Goal: Ask a question

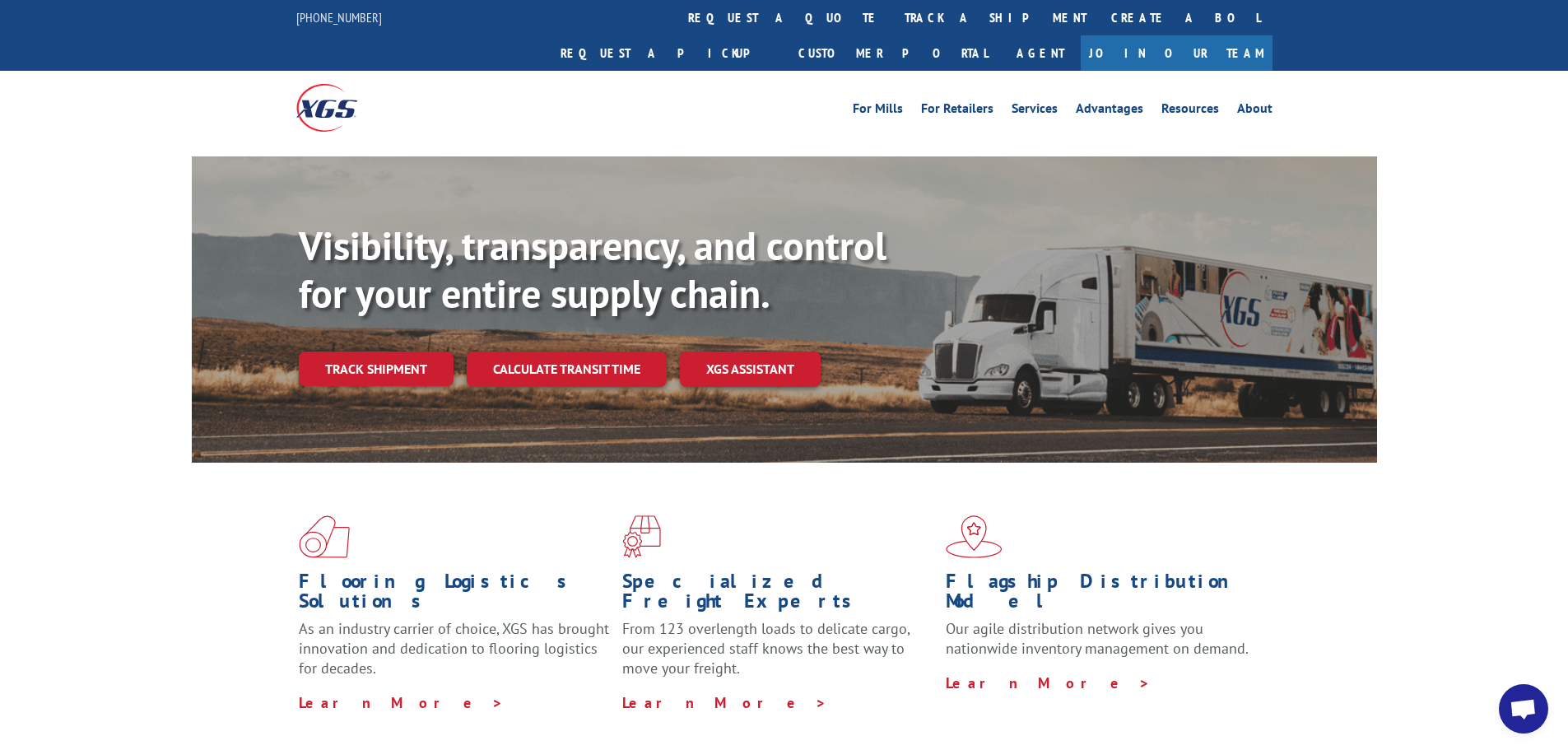
click at [1526, 713] on span "Open chat" at bounding box center [1523, 710] width 27 height 23
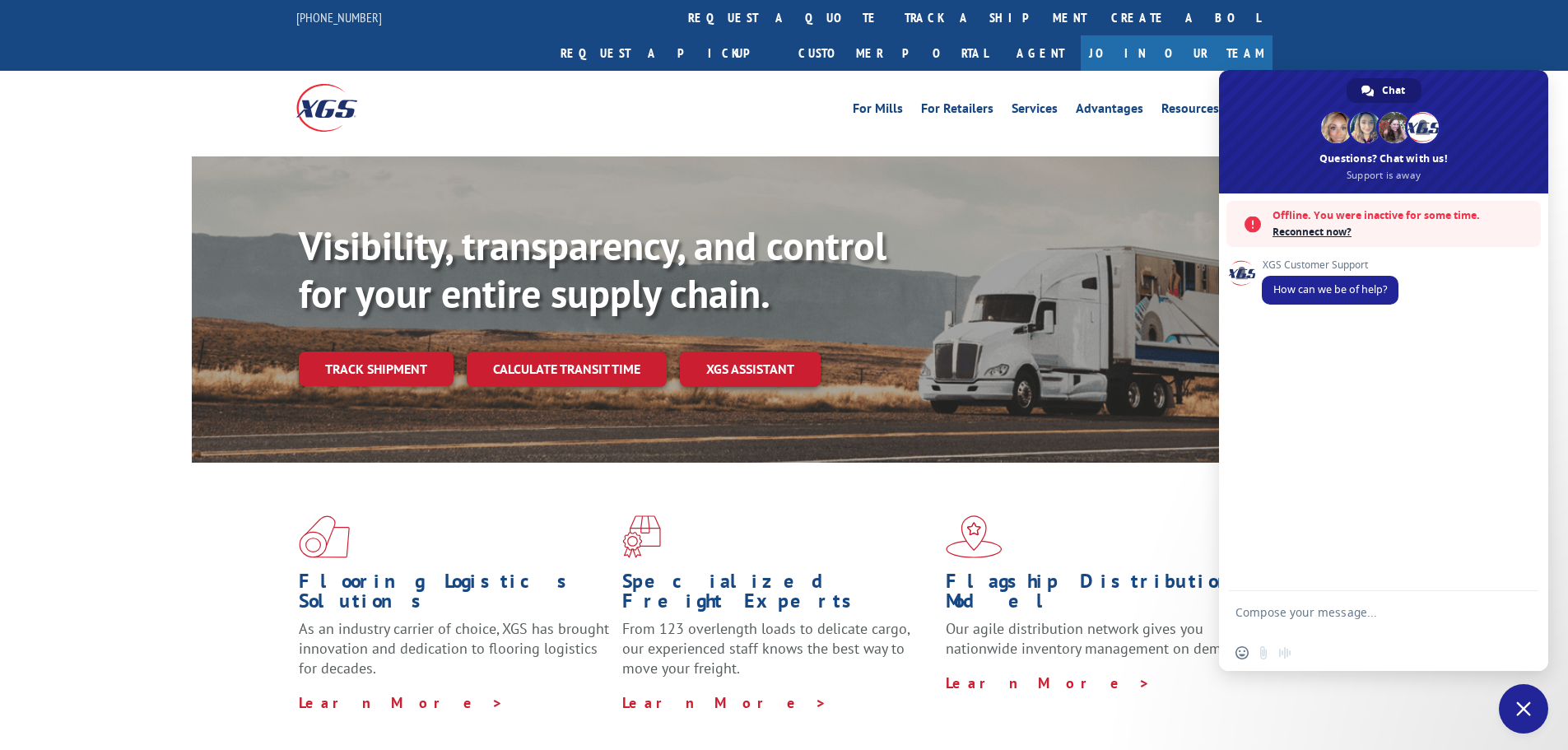
click at [1321, 229] on span "Reconnect now?" at bounding box center [1402, 232] width 260 height 16
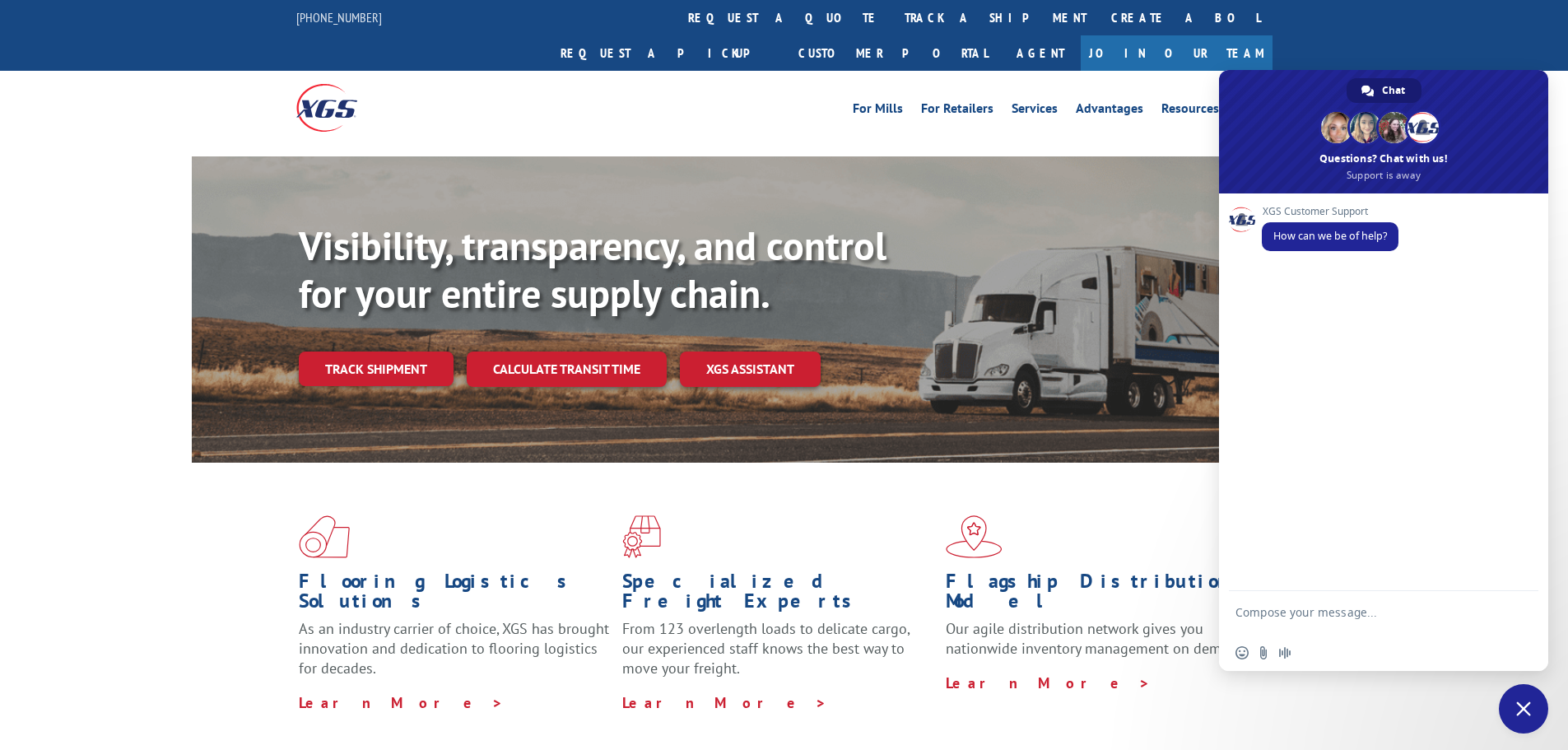
click at [1344, 611] on textarea "Compose your message..." at bounding box center [1366, 620] width 260 height 29
type textarea "tracking oro 17590461"
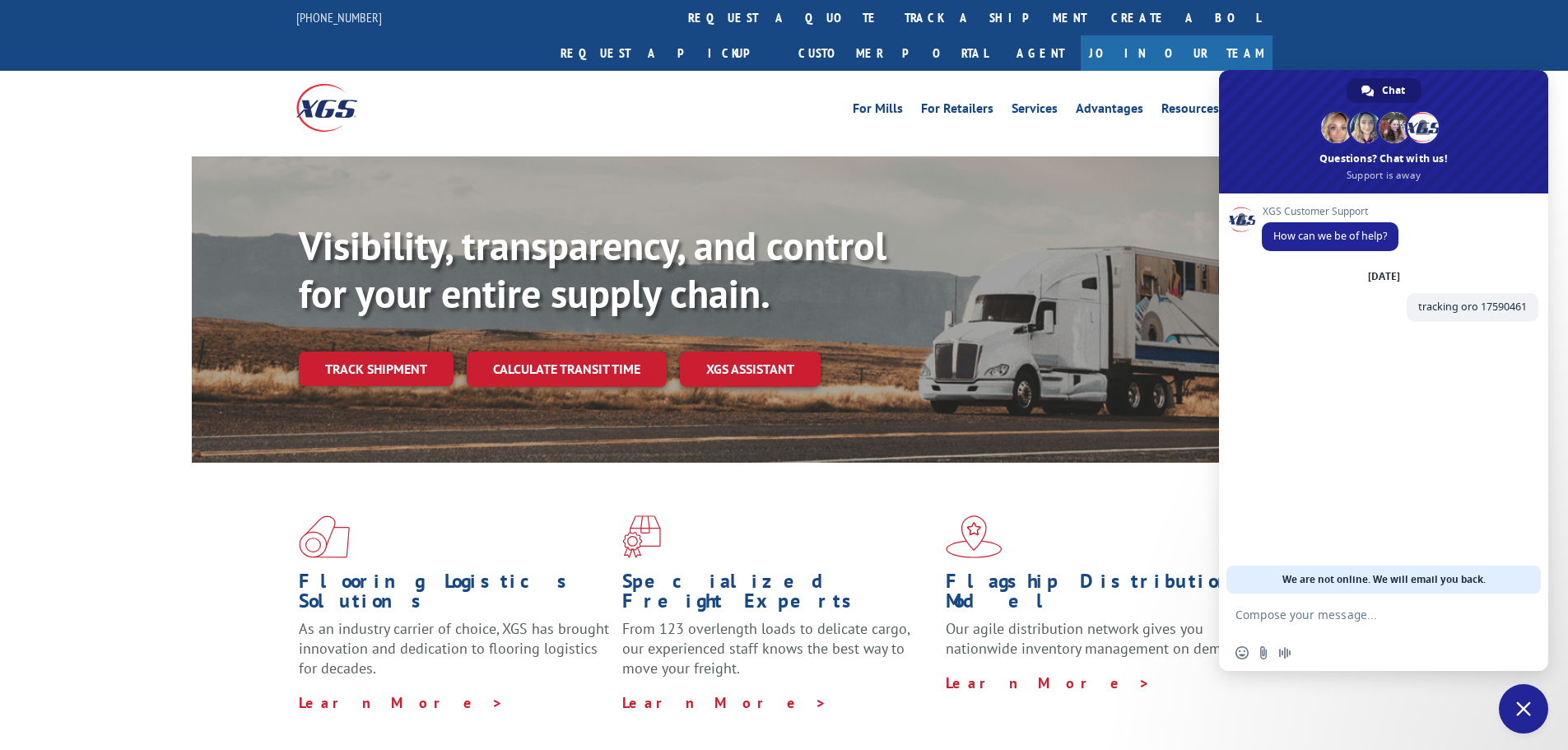
click at [1510, 707] on span "Close chat" at bounding box center [1524, 708] width 49 height 49
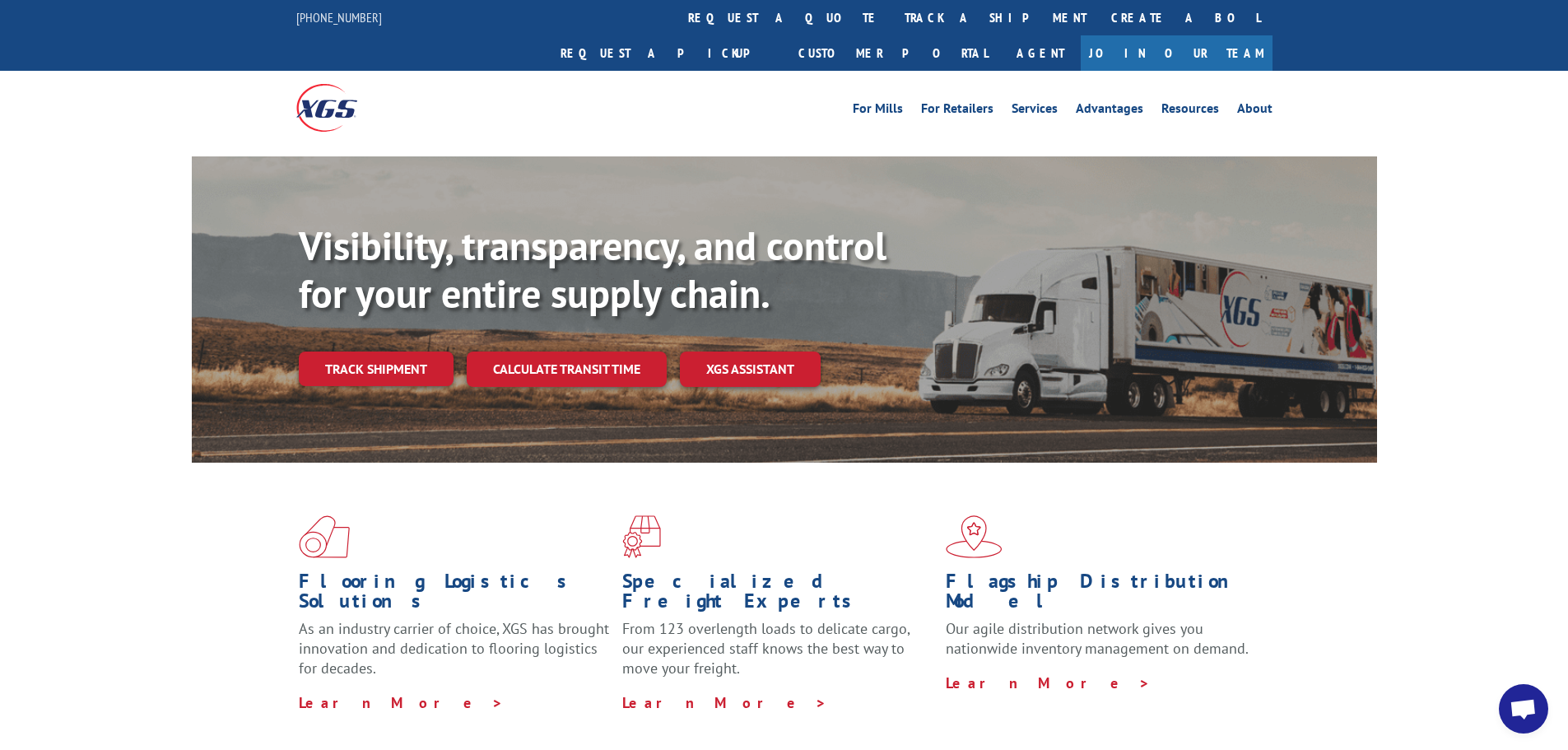
click at [1510, 703] on span "Open chat" at bounding box center [1523, 710] width 27 height 23
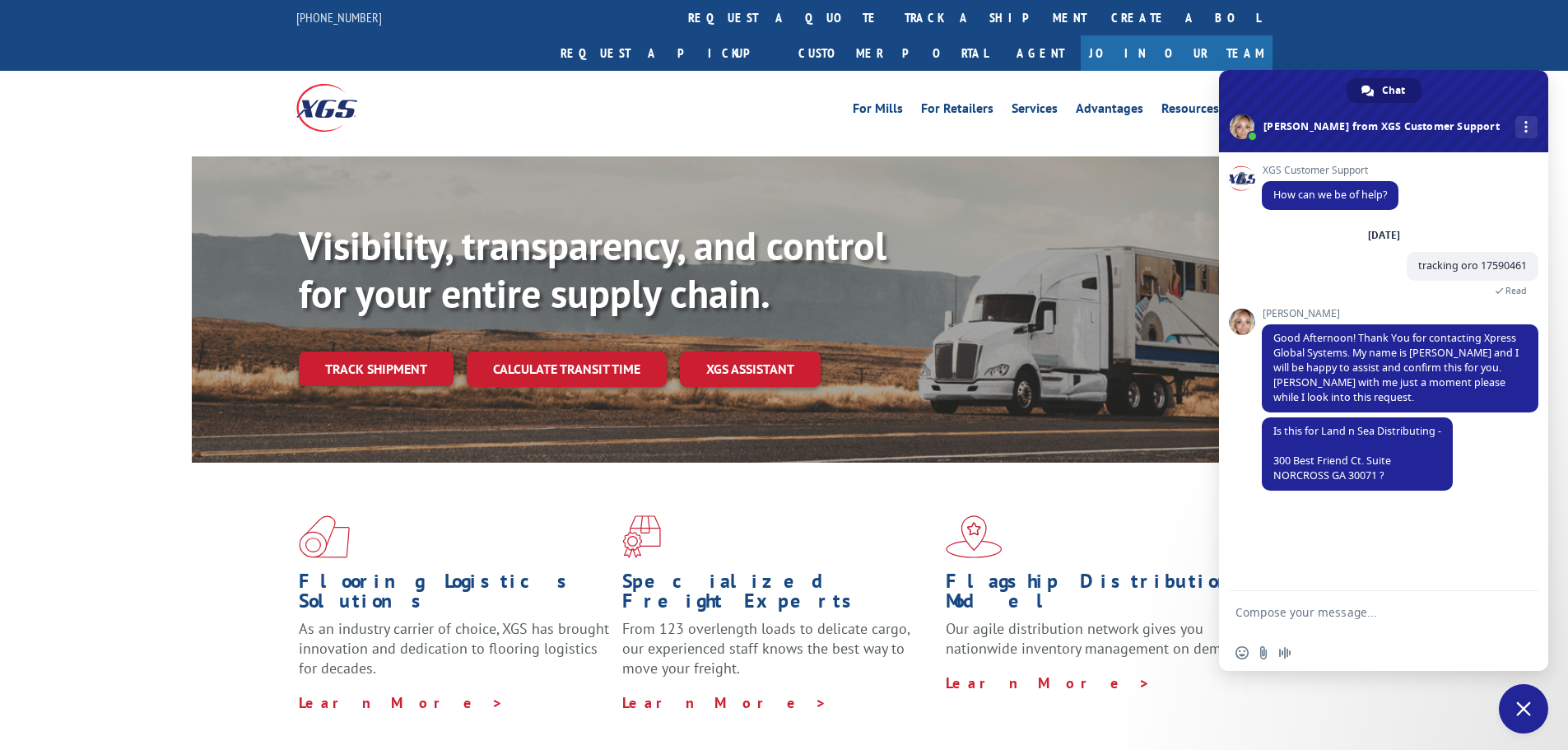
click at [1336, 611] on textarea "Compose your message..." at bounding box center [1366, 620] width 260 height 29
type textarea "yes"
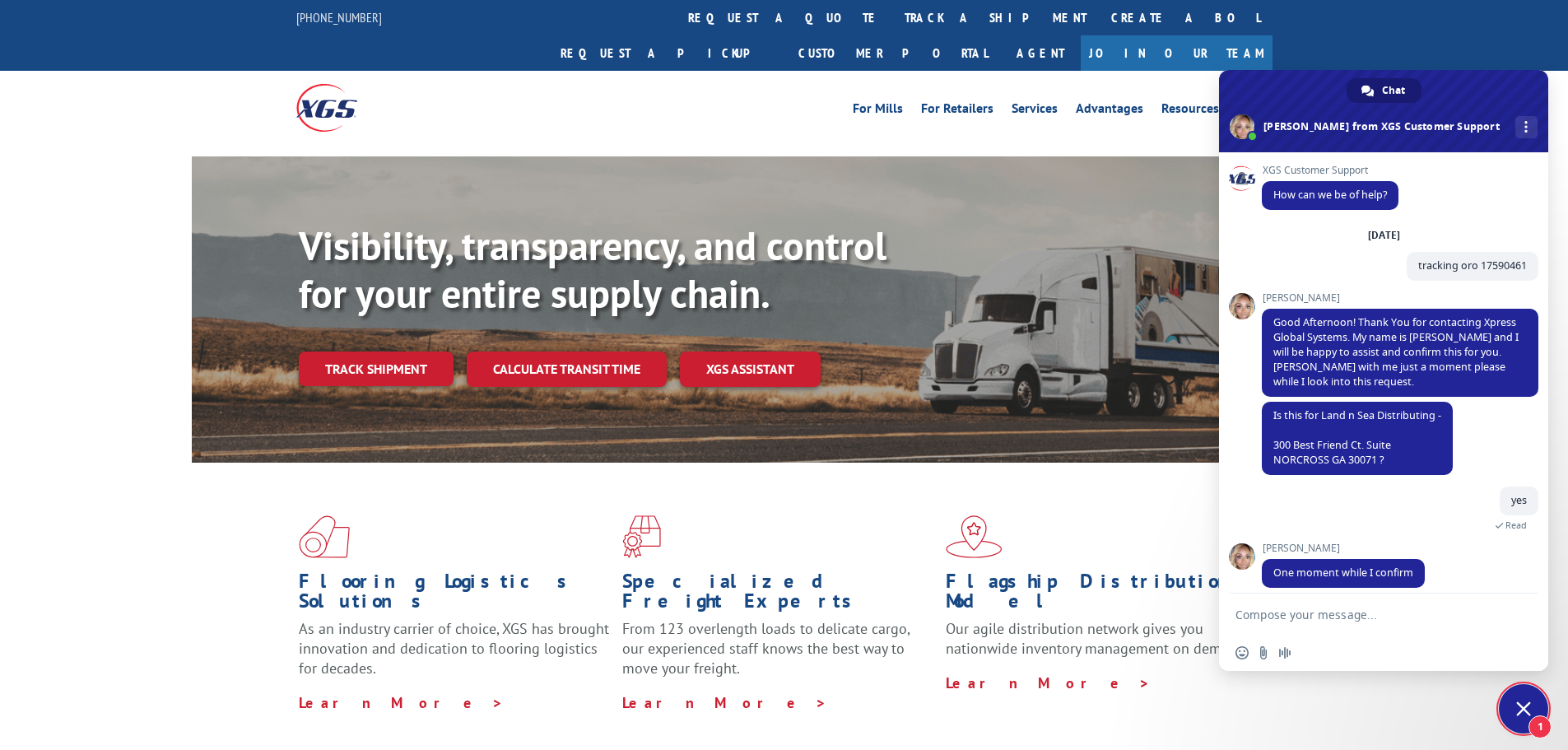
scroll to position [13, 0]
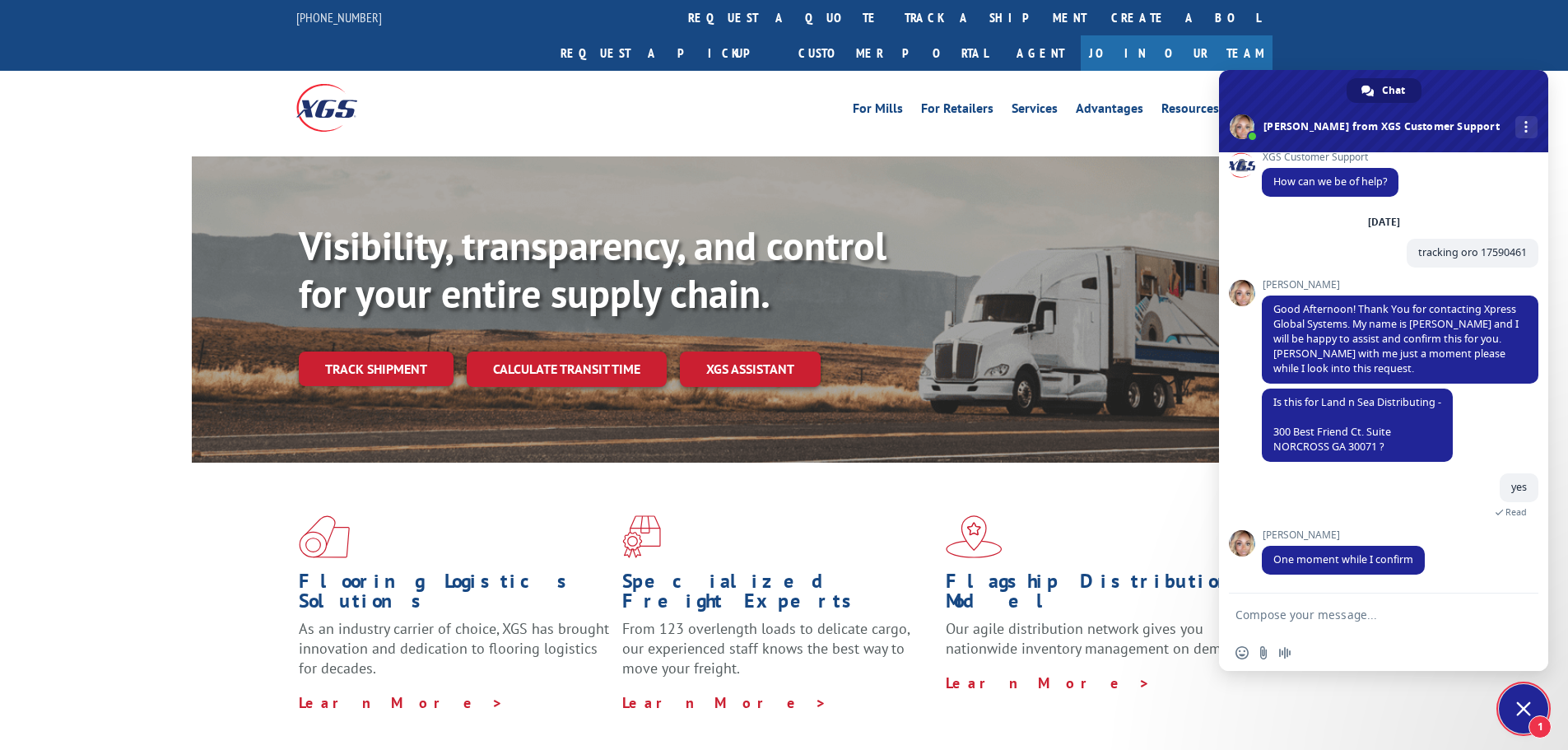
click at [1317, 604] on form at bounding box center [1366, 616] width 260 height 44
click at [1318, 611] on textarea "Compose your message..." at bounding box center [1366, 615] width 260 height 15
type textarea "thx"
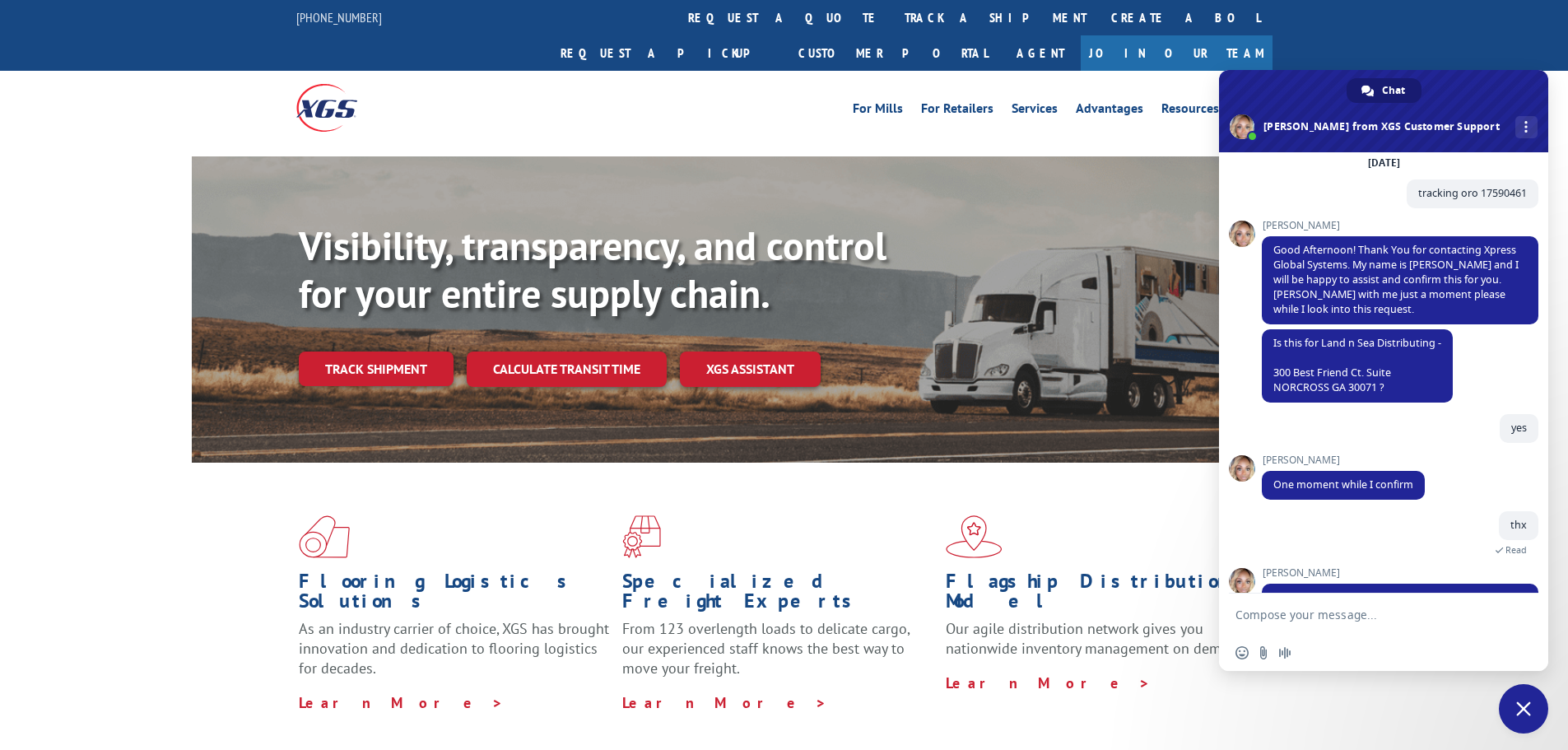
scroll to position [140, 0]
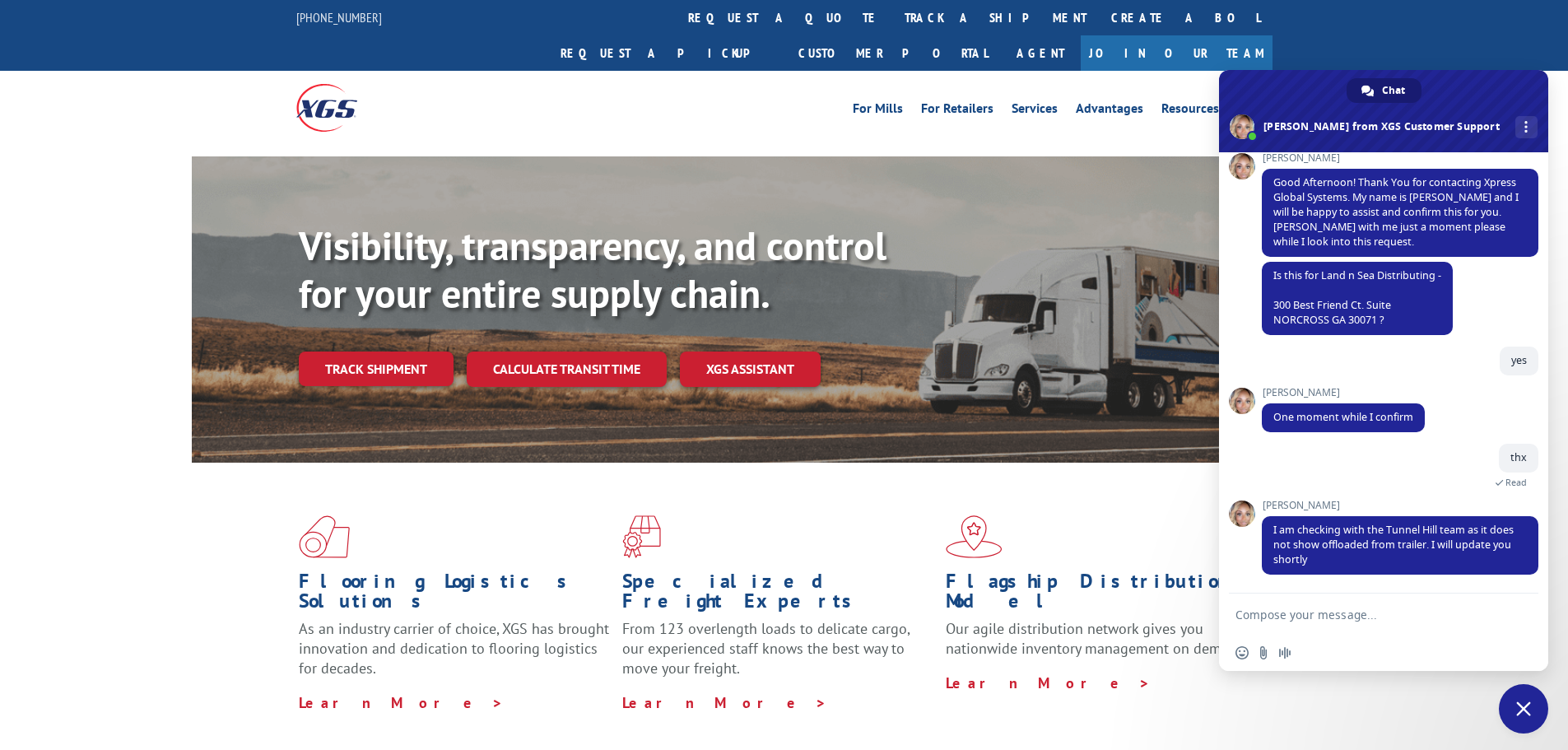
click at [1336, 611] on textarea "Compose your message..." at bounding box center [1366, 615] width 260 height 15
type textarea "Ok thanks"
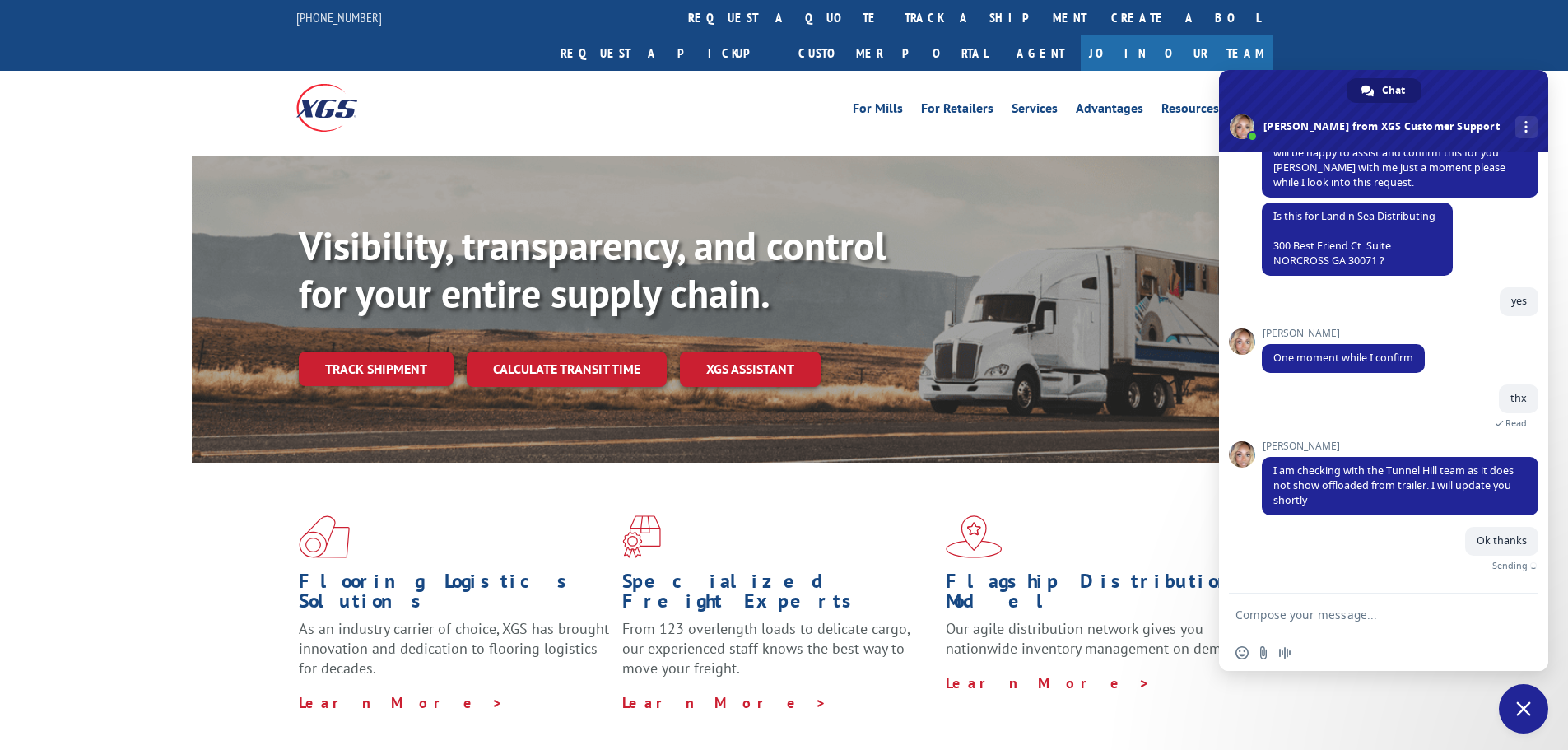
scroll to position [180, 0]
